Goal: Navigation & Orientation: Find specific page/section

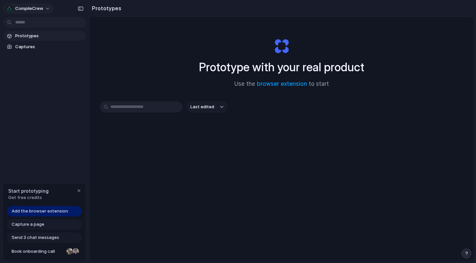
click at [47, 8] on button "CompileCrew" at bounding box center [28, 8] width 50 height 11
click at [47, 8] on div "Settings Invite members Change theme Sign out" at bounding box center [238, 131] width 476 height 263
click at [47, 8] on button "CompileCrew" at bounding box center [28, 8] width 50 height 11
click at [47, 9] on div "Settings Invite members Change theme Sign out" at bounding box center [238, 131] width 476 height 263
click at [44, 102] on div "Prototypes Captures" at bounding box center [44, 69] width 89 height 139
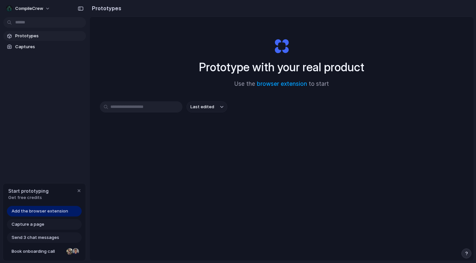
drag, startPoint x: 200, startPoint y: 67, endPoint x: 366, endPoint y: 66, distance: 166.6
click at [366, 66] on div "Prototype with your real product Use the browser extension to start" at bounding box center [281, 60] width 264 height 71
click at [26, 211] on span "Add the browser extension" at bounding box center [40, 211] width 57 height 7
click at [26, 47] on span "Captures" at bounding box center [49, 47] width 68 height 7
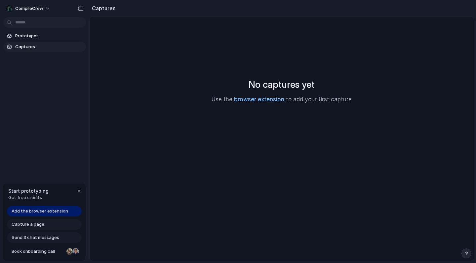
click at [245, 99] on link "browser extension" at bounding box center [259, 99] width 50 height 7
